Goal: Check status

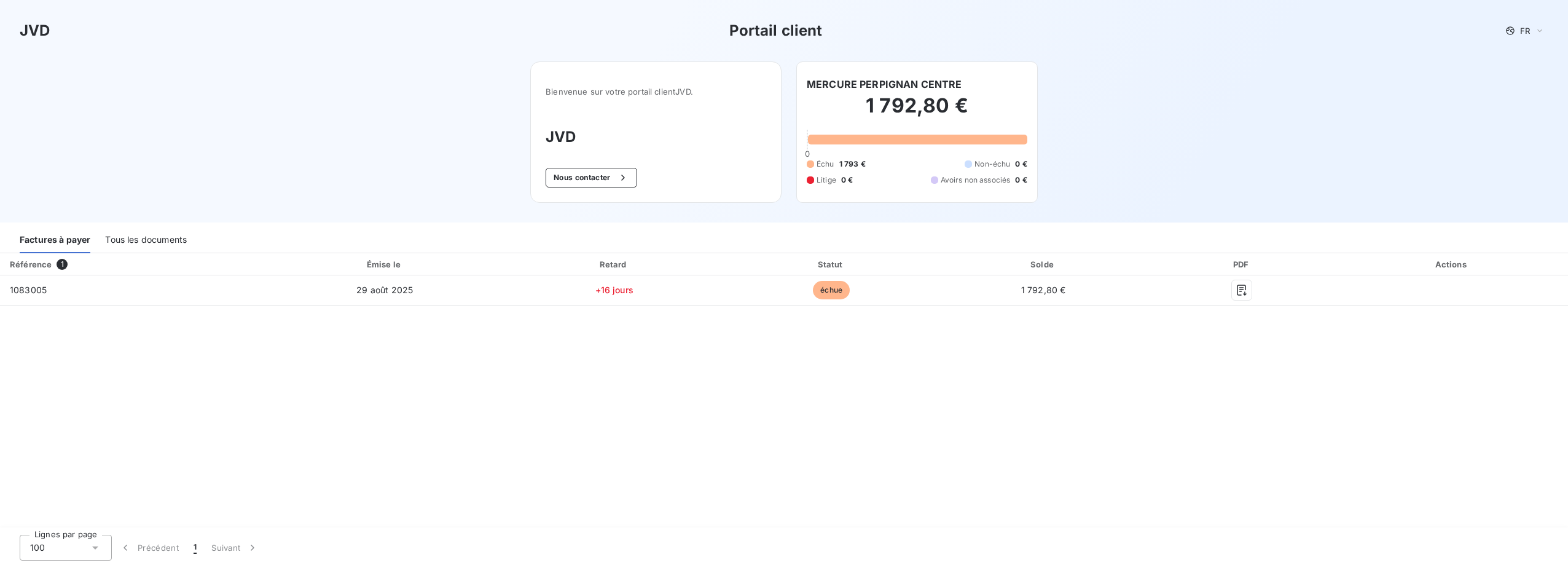
click at [1151, 396] on div "Référence 1 Émise le Retard Statut Solde PDF Actions 1083005 [DATE] +16 jours é…" at bounding box center [784, 391] width 1568 height 275
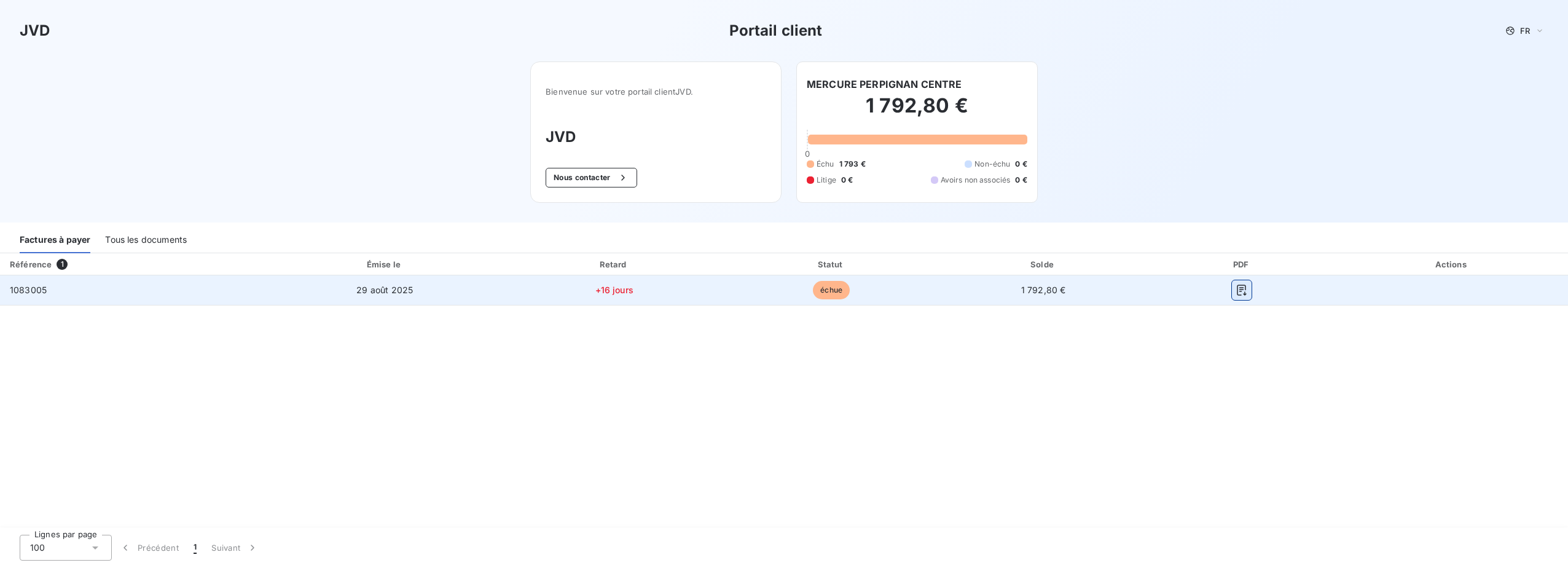
click at [1239, 288] on icon "button" at bounding box center [1241, 290] width 12 height 12
